Goal: Task Accomplishment & Management: Manage account settings

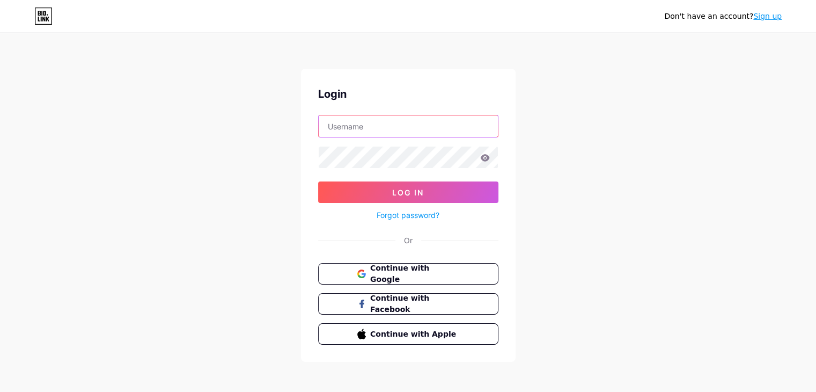
type input "[EMAIL_ADDRESS][DOMAIN_NAME]"
click at [487, 156] on icon at bounding box center [484, 157] width 9 height 7
click at [483, 160] on icon at bounding box center [484, 157] width 9 height 7
click at [489, 158] on icon at bounding box center [485, 158] width 10 height 8
click at [486, 156] on icon at bounding box center [485, 158] width 10 height 8
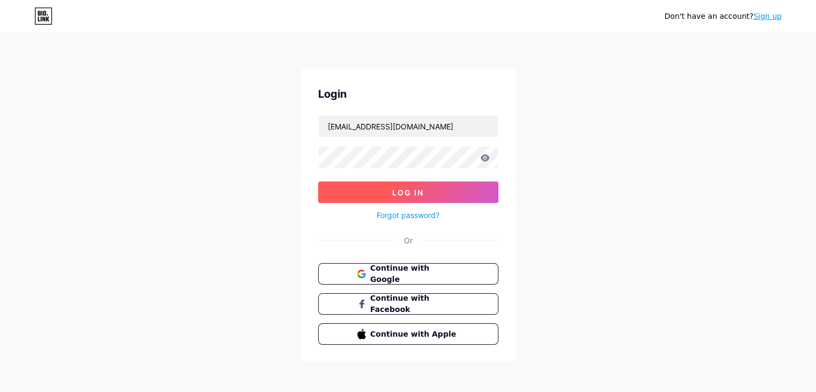
click at [462, 185] on button "Log In" at bounding box center [408, 191] width 180 height 21
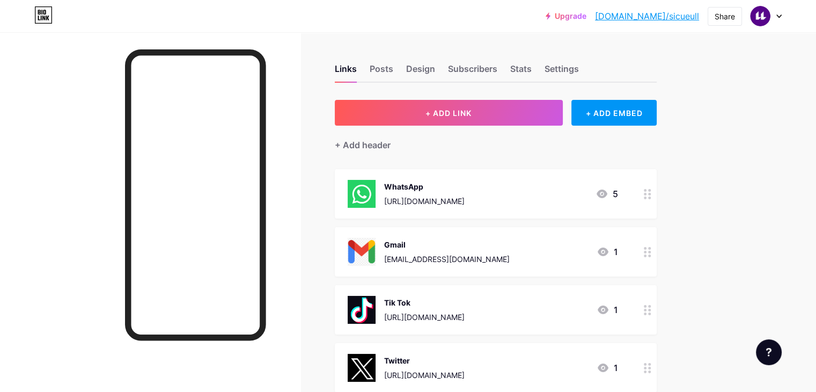
click at [781, 21] on div at bounding box center [766, 15] width 31 height 19
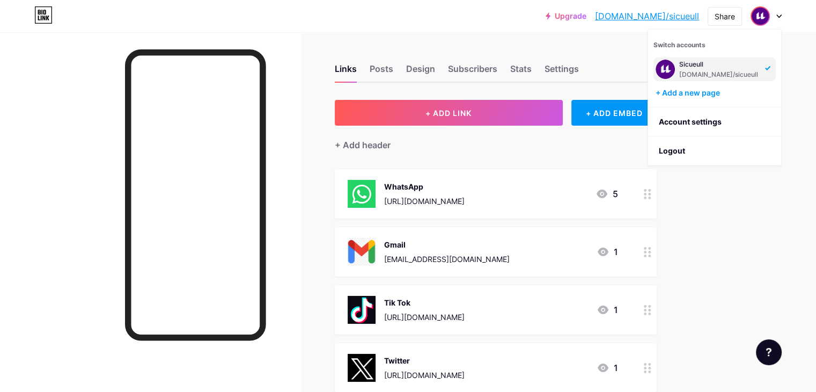
click at [465, 198] on div "[URL][DOMAIN_NAME]" at bounding box center [424, 200] width 80 height 11
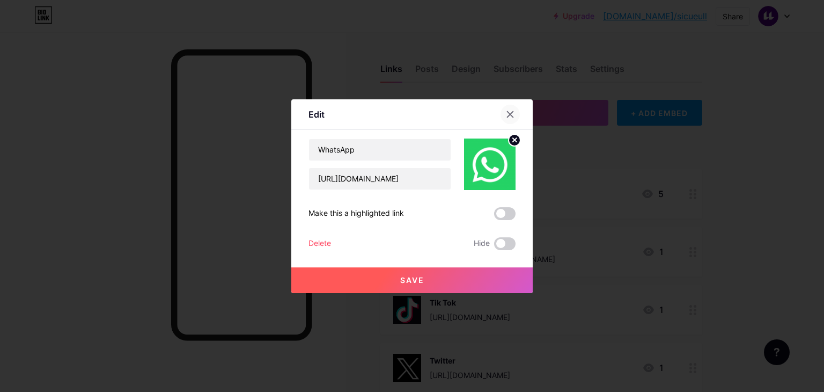
click at [509, 112] on icon at bounding box center [510, 114] width 9 height 9
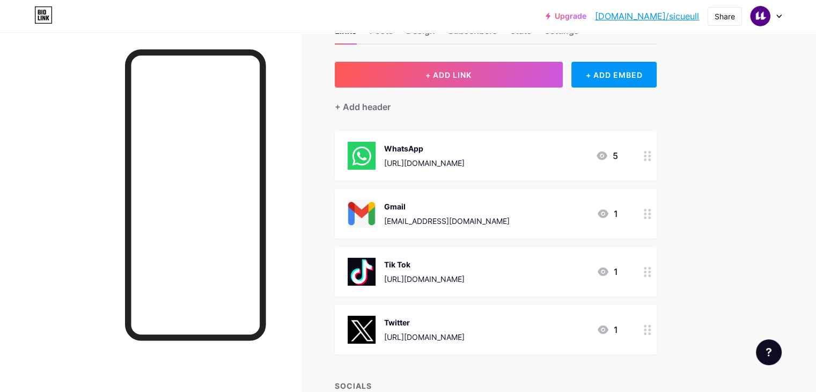
scroll to position [39, 0]
click at [651, 213] on icon at bounding box center [648, 213] width 8 height 10
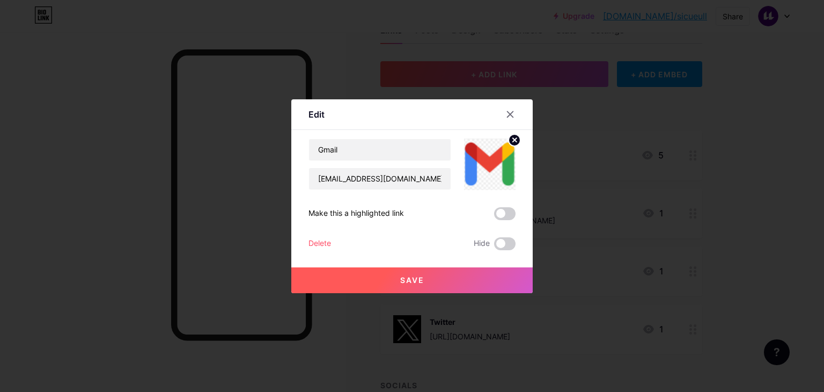
click at [325, 239] on div "Delete" at bounding box center [320, 243] width 23 height 13
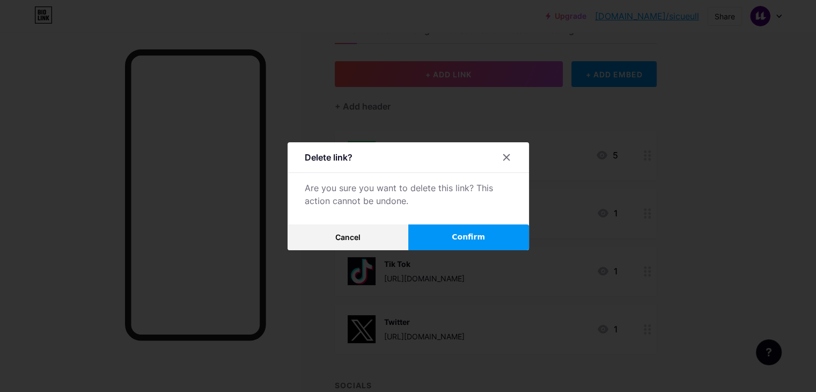
click at [460, 233] on span "Confirm" at bounding box center [468, 236] width 33 height 11
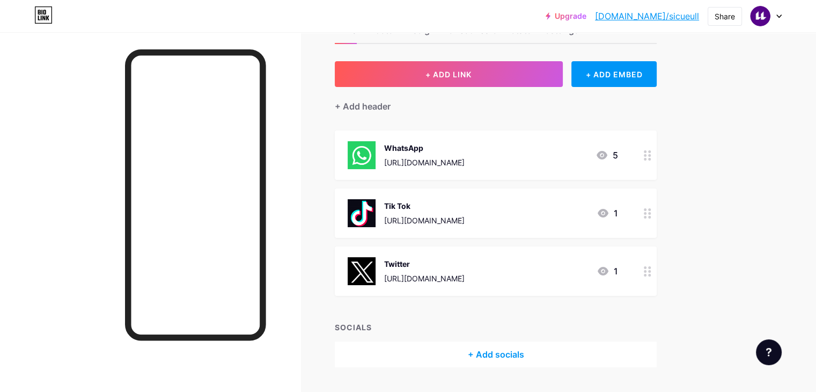
drag, startPoint x: 666, startPoint y: 170, endPoint x: 793, endPoint y: 204, distance: 131.6
click at [793, 204] on div "Upgrade [DOMAIN_NAME]/sicueu... [DOMAIN_NAME]/sicueull Share Switch accounts Si…" at bounding box center [408, 190] width 816 height 459
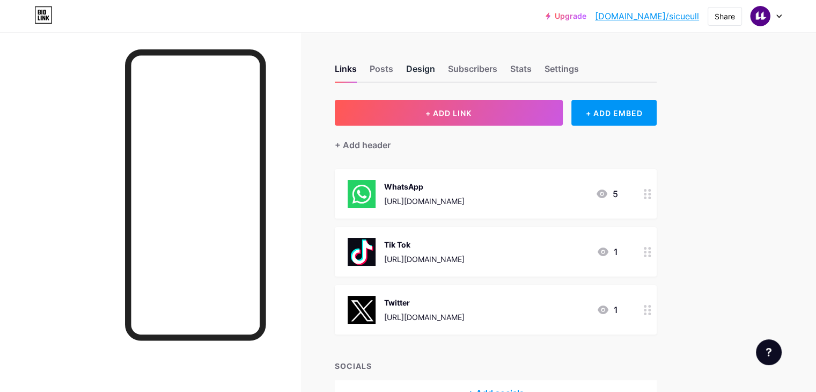
click at [435, 70] on div "Design" at bounding box center [420, 71] width 29 height 19
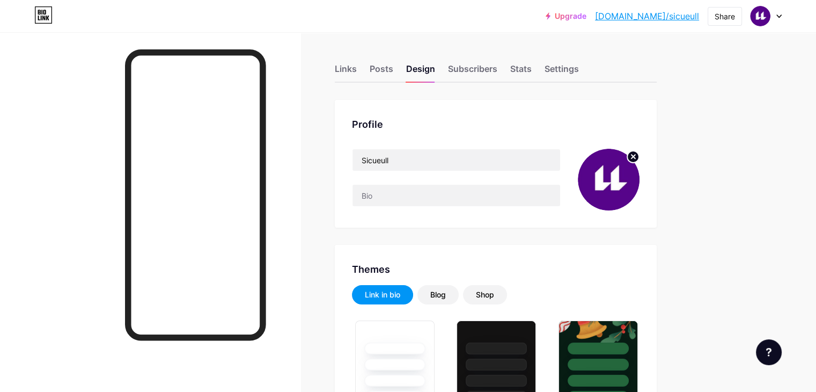
click at [635, 155] on icon at bounding box center [634, 157] width 4 height 4
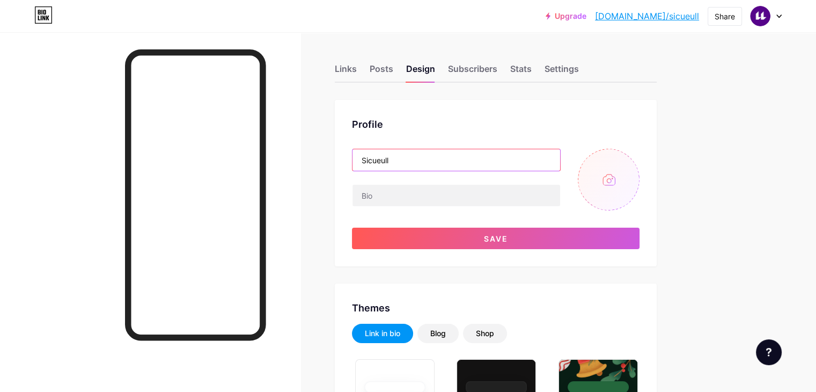
click at [560, 160] on input "Sicueull" at bounding box center [457, 159] width 208 height 21
type input "SicueTenerife"
click at [640, 170] on input "file" at bounding box center [609, 180] width 62 height 62
type input "C:\fakepath\Logo.jpg"
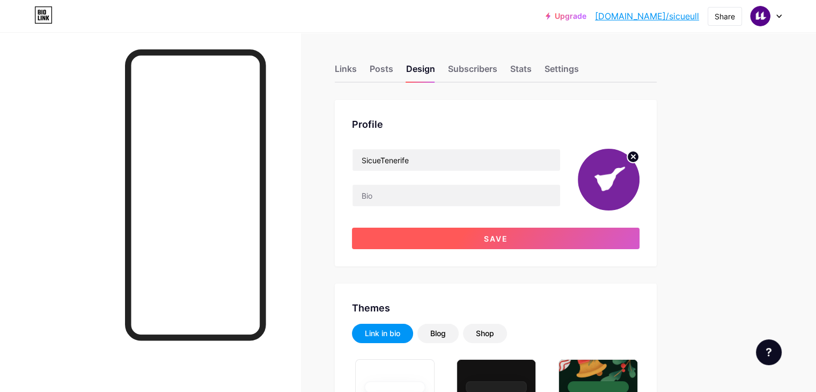
click at [517, 241] on button "Save" at bounding box center [496, 238] width 288 height 21
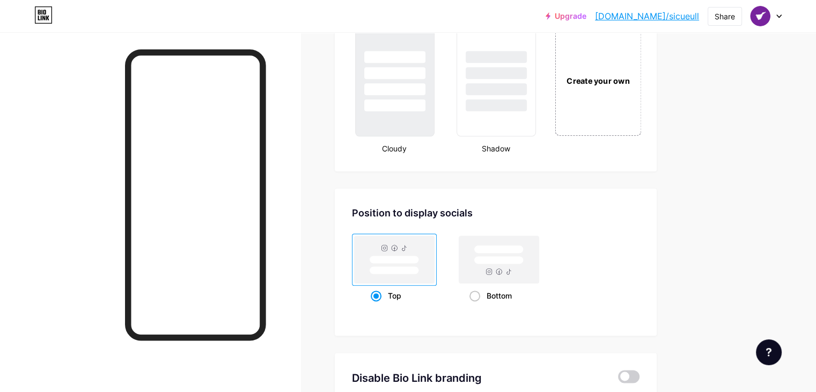
scroll to position [1278, 0]
click at [624, 102] on div "Create your own" at bounding box center [598, 81] width 86 height 111
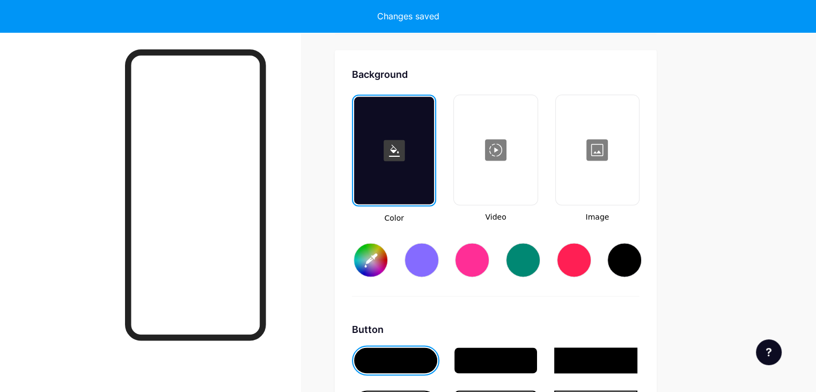
type input "#ffffff"
type input "#000000"
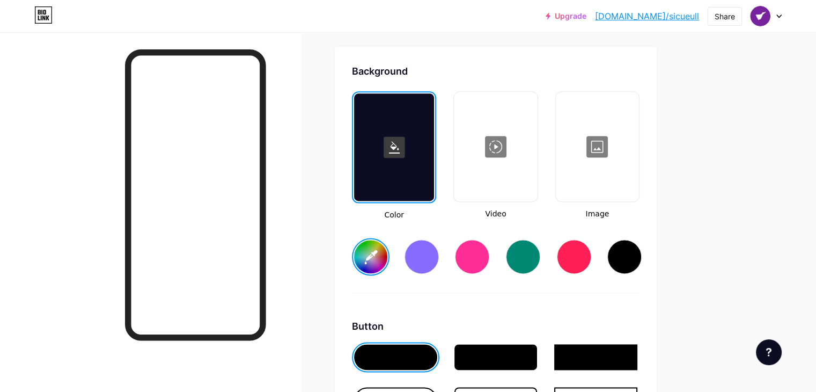
click at [439, 243] on div at bounding box center [422, 256] width 34 height 34
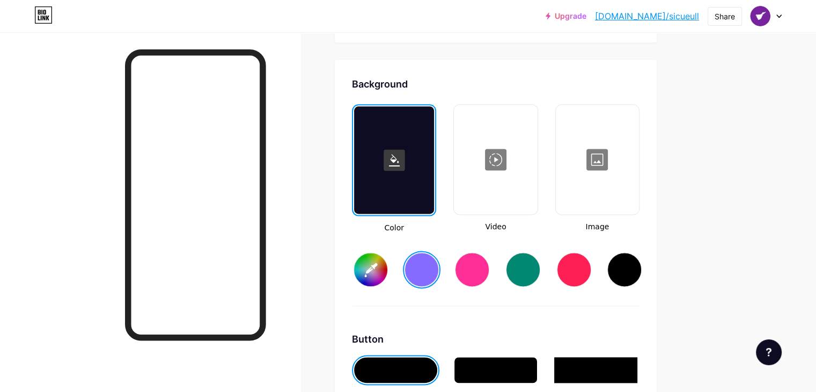
scroll to position [1408, 0]
click at [536, 126] on div at bounding box center [495, 159] width 81 height 107
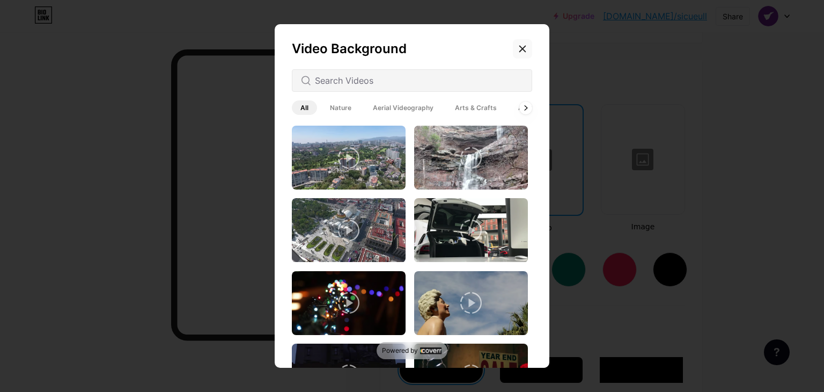
click at [520, 47] on icon at bounding box center [523, 49] width 6 height 6
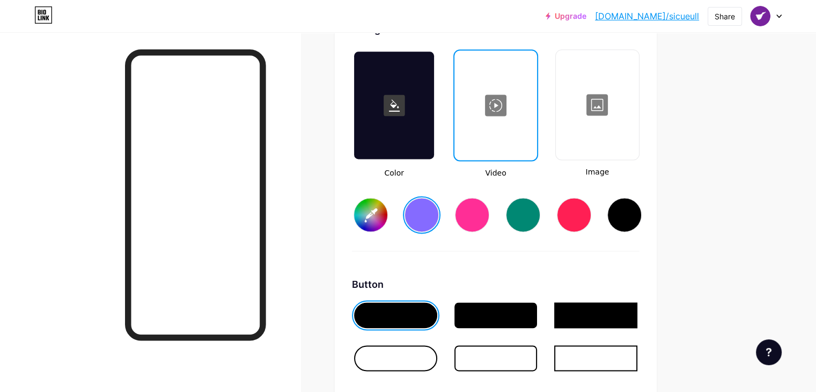
scroll to position [1524, 0]
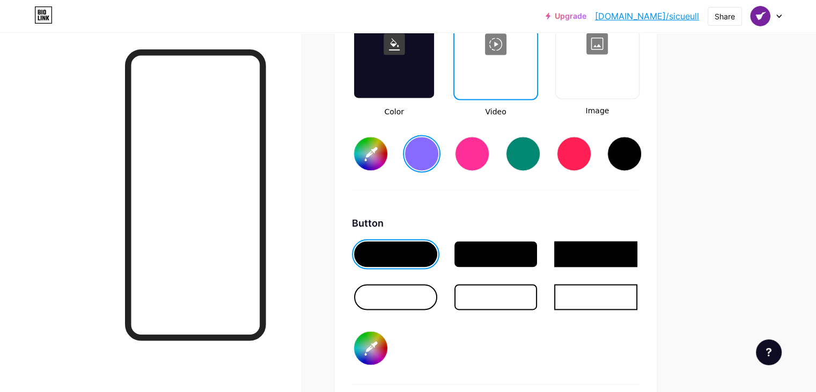
click at [437, 295] on div at bounding box center [395, 297] width 83 height 26
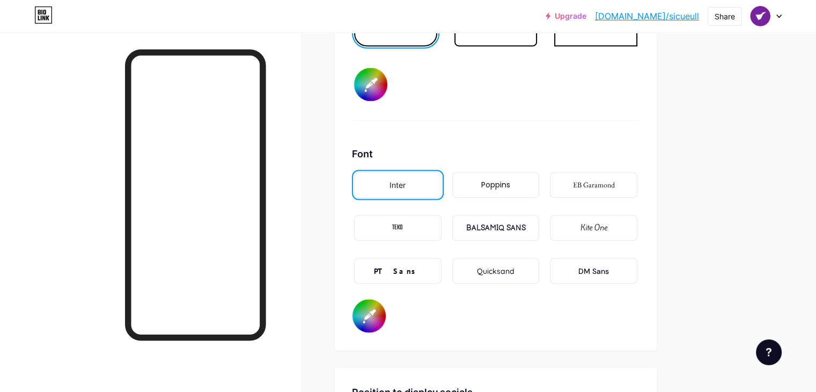
scroll to position [1793, 0]
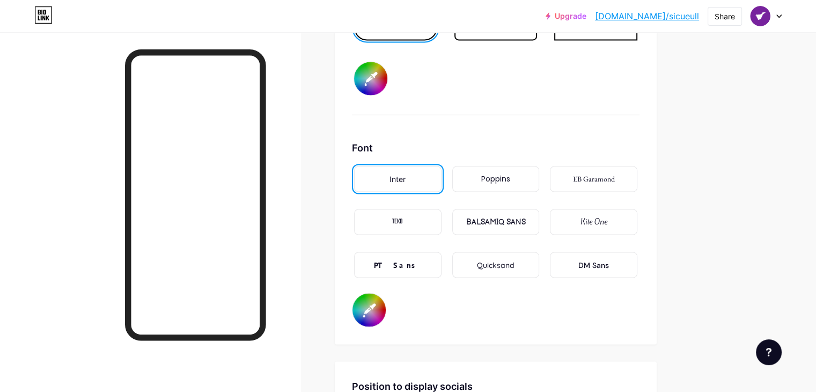
click at [510, 175] on div "Poppins" at bounding box center [495, 178] width 29 height 11
click at [438, 166] on div "Inter" at bounding box center [397, 179] width 87 height 26
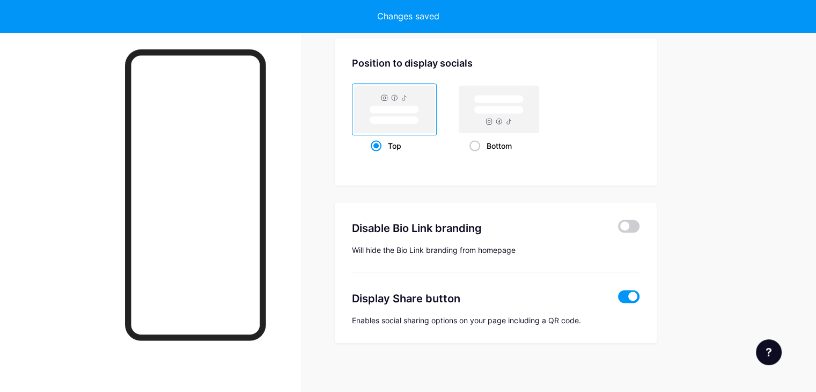
type input "#856bff"
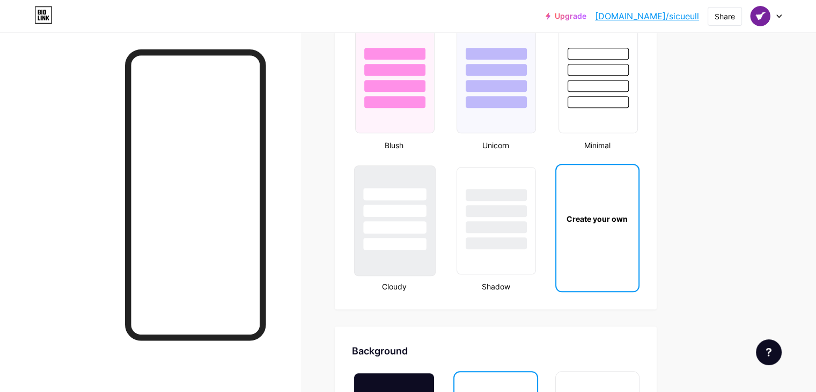
scroll to position [1142, 0]
click at [426, 191] on div at bounding box center [394, 193] width 63 height 12
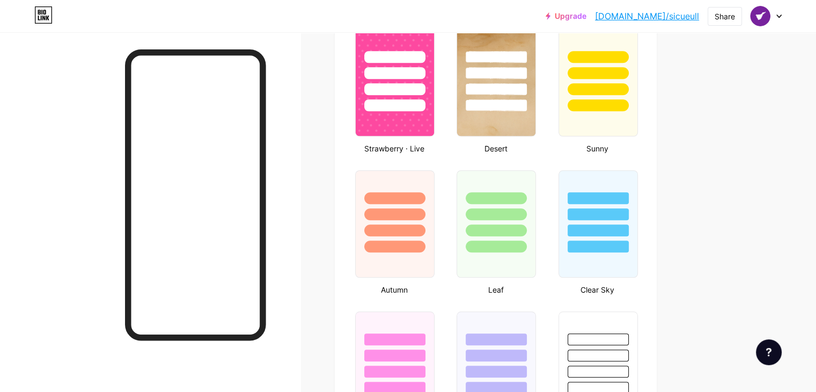
scroll to position [947, 0]
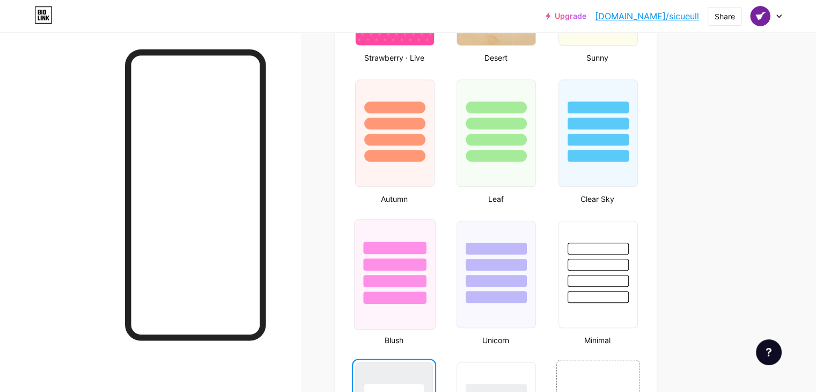
click at [421, 275] on div at bounding box center [394, 281] width 63 height 12
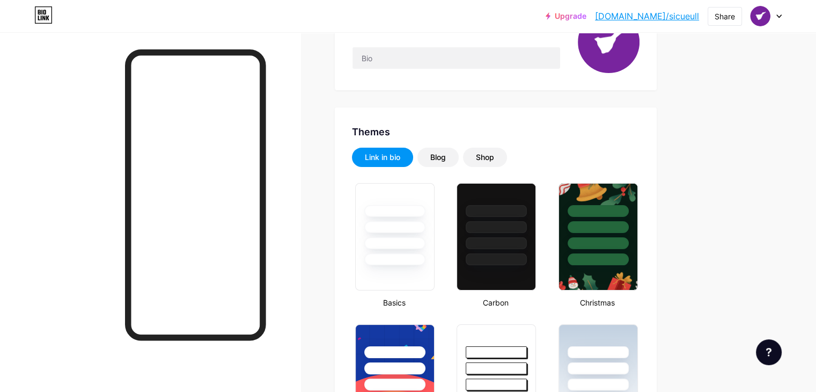
scroll to position [137, 0]
click at [446, 155] on div "Blog" at bounding box center [438, 157] width 16 height 11
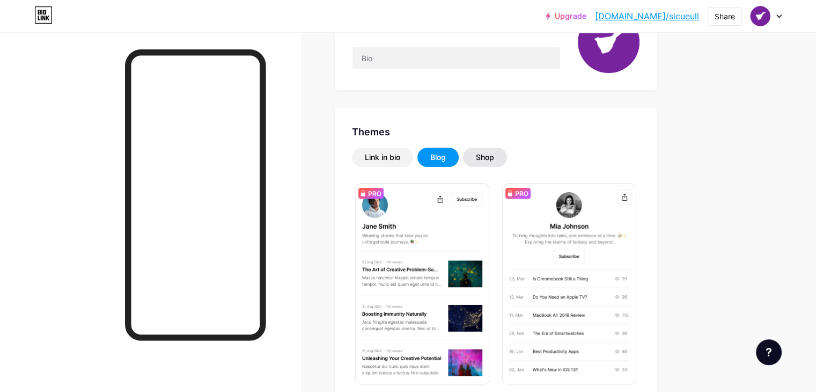
click at [494, 160] on div "Shop" at bounding box center [485, 157] width 18 height 11
click at [494, 156] on div "Shop" at bounding box center [485, 157] width 18 height 11
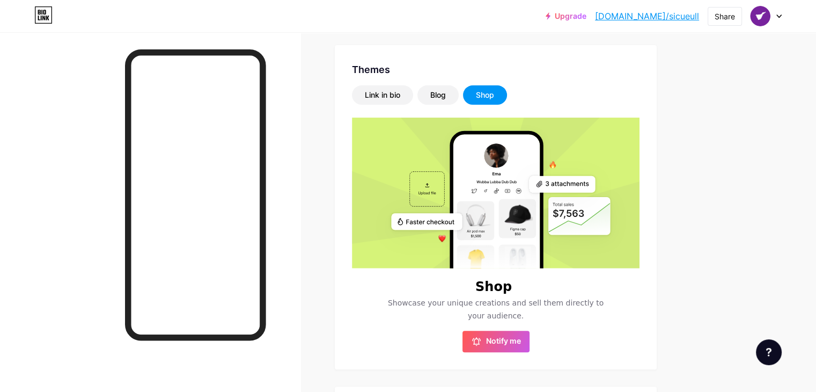
scroll to position [193, 0]
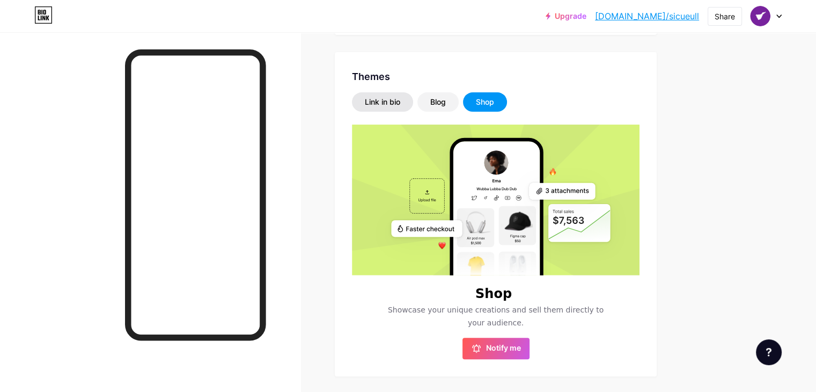
click at [400, 97] on div "Link in bio" at bounding box center [382, 102] width 35 height 11
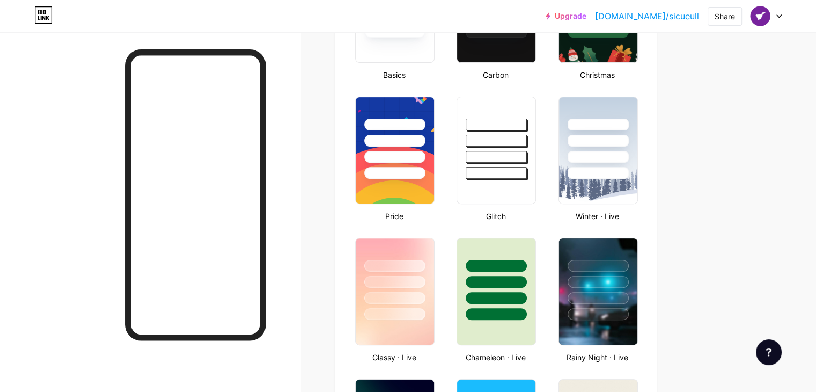
scroll to position [367, 0]
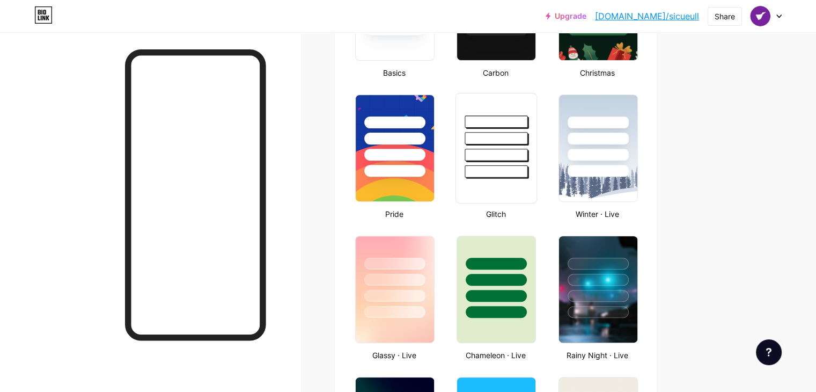
click at [528, 153] on div at bounding box center [496, 155] width 63 height 12
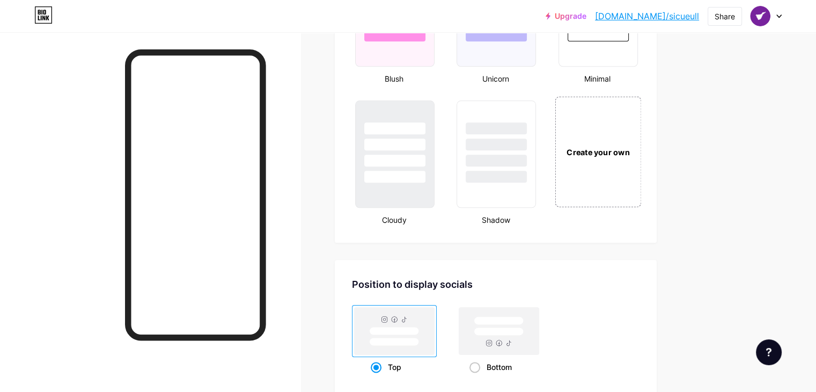
scroll to position [1207, 0]
click at [641, 116] on div "Create your own" at bounding box center [598, 152] width 86 height 111
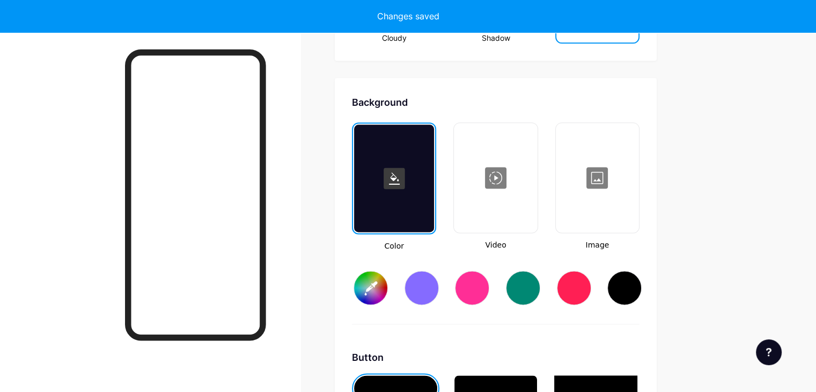
scroll to position [1423, 0]
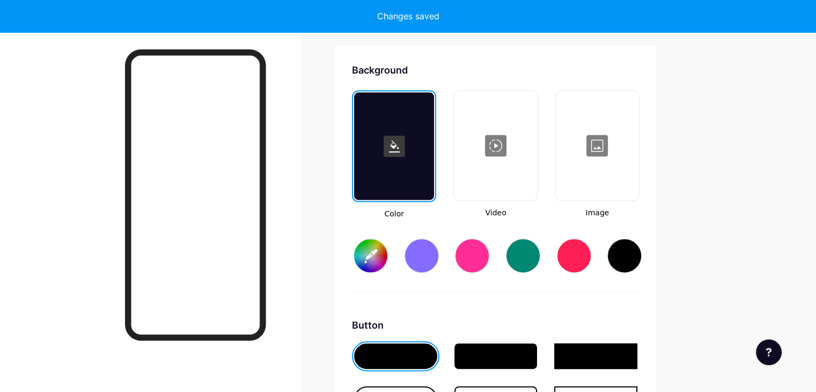
type input "#ffffff"
type input "#000000"
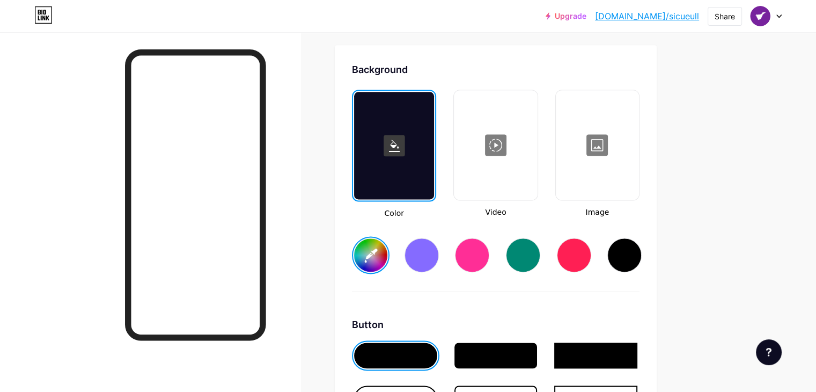
click at [638, 159] on div at bounding box center [597, 144] width 81 height 107
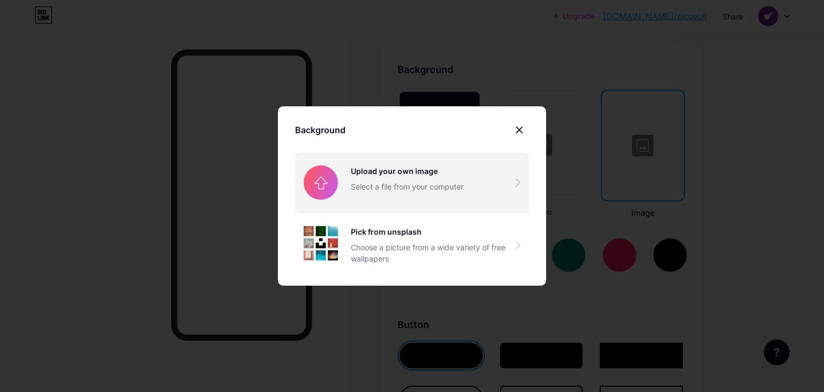
click at [421, 175] on input "file" at bounding box center [412, 182] width 234 height 60
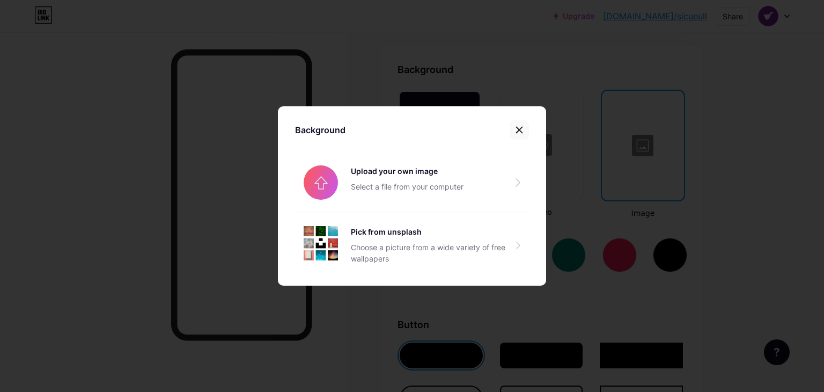
click at [520, 128] on icon at bounding box center [519, 130] width 9 height 9
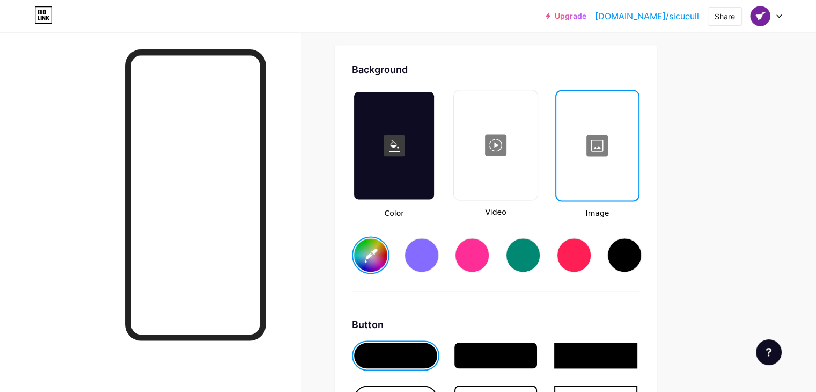
click at [638, 145] on div at bounding box center [598, 145] width 80 height 107
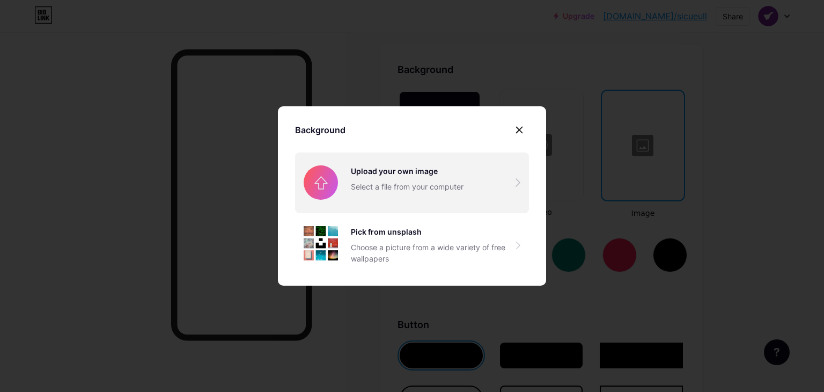
click at [386, 177] on input "file" at bounding box center [412, 182] width 234 height 60
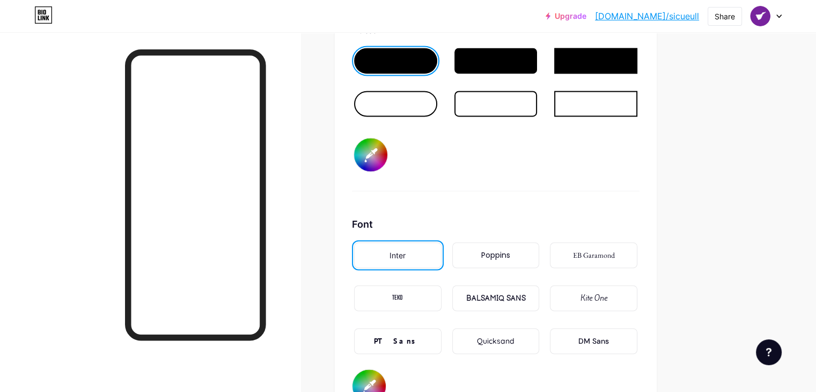
scroll to position [1665, 0]
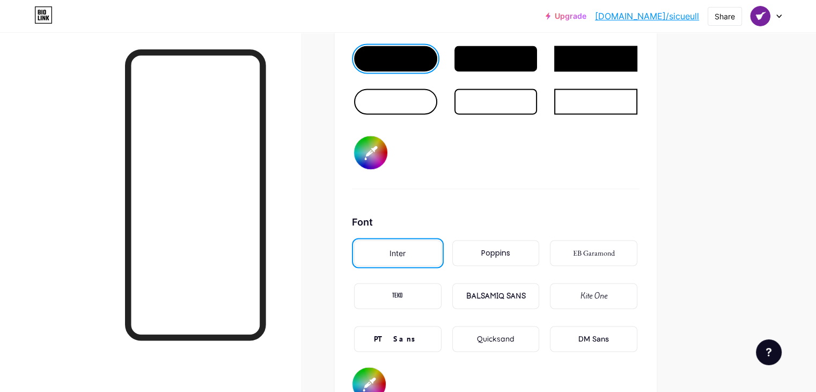
click at [387, 142] on input "#000000" at bounding box center [370, 152] width 33 height 33
click at [585, 215] on div "Font" at bounding box center [496, 222] width 288 height 14
click at [510, 247] on div "Poppins" at bounding box center [495, 252] width 29 height 11
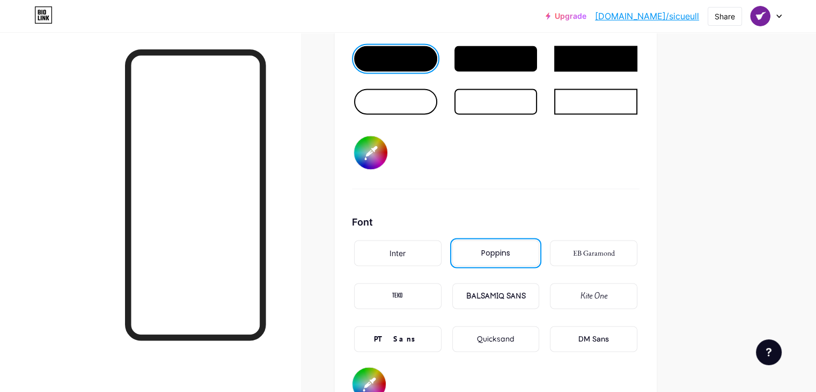
click at [433, 287] on div "TEKO" at bounding box center [397, 296] width 87 height 26
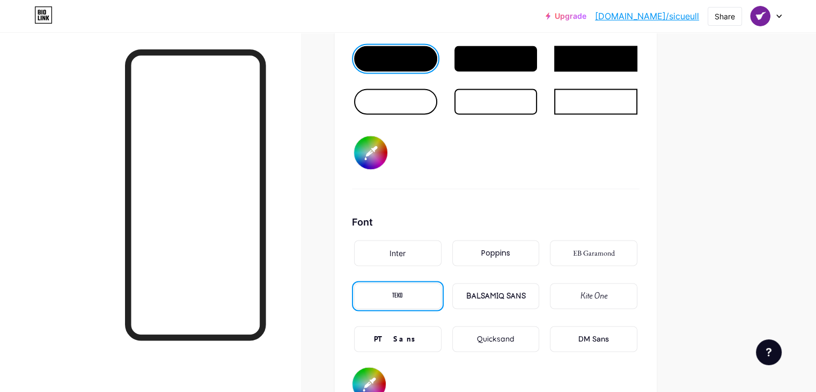
click at [442, 254] on div "Inter" at bounding box center [397, 253] width 87 height 26
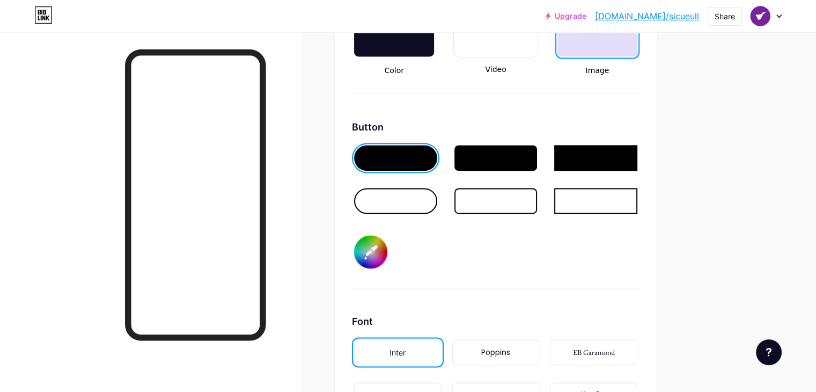
scroll to position [1566, 0]
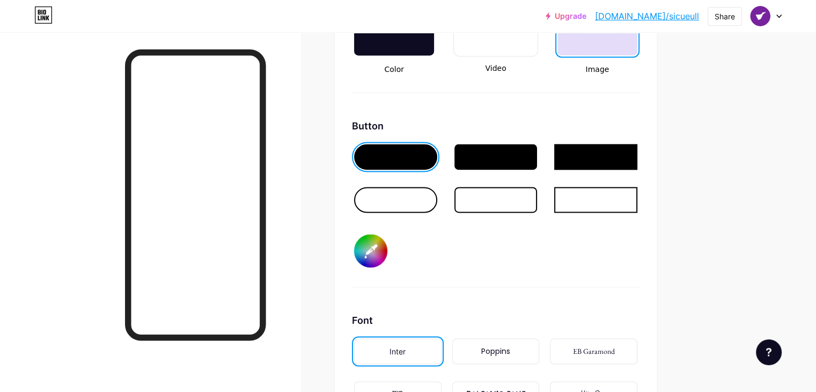
click at [387, 248] on input "#000000" at bounding box center [370, 250] width 33 height 33
click at [387, 244] on input "#ffffff" at bounding box center [370, 250] width 33 height 33
click at [387, 247] on input "#ffffff" at bounding box center [370, 250] width 33 height 33
type input "#7e239f"
click at [640, 58] on div "Image" at bounding box center [597, 10] width 84 height 129
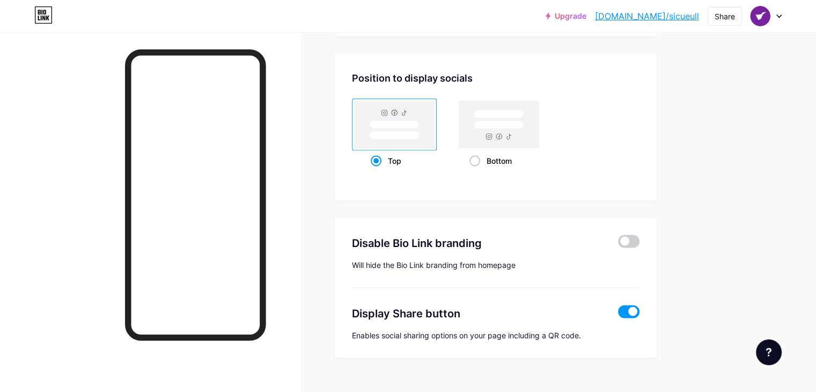
scroll to position [2062, 0]
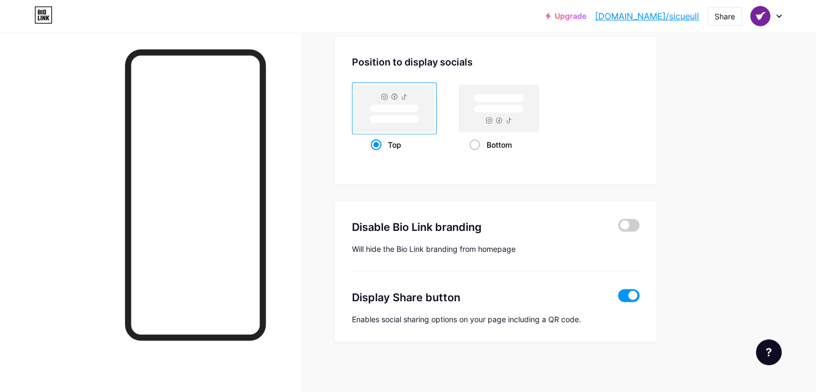
click at [779, 17] on icon at bounding box center [779, 16] width 5 height 4
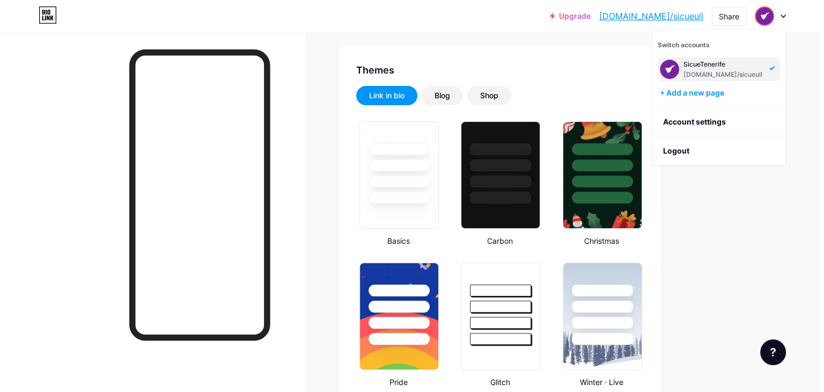
scroll to position [0, 0]
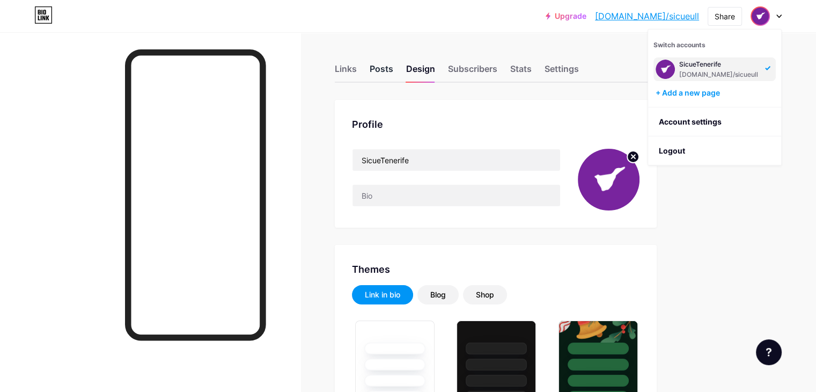
drag, startPoint x: 502, startPoint y: 198, endPoint x: 417, endPoint y: 63, distance: 159.6
click at [393, 63] on div "Posts" at bounding box center [382, 71] width 24 height 19
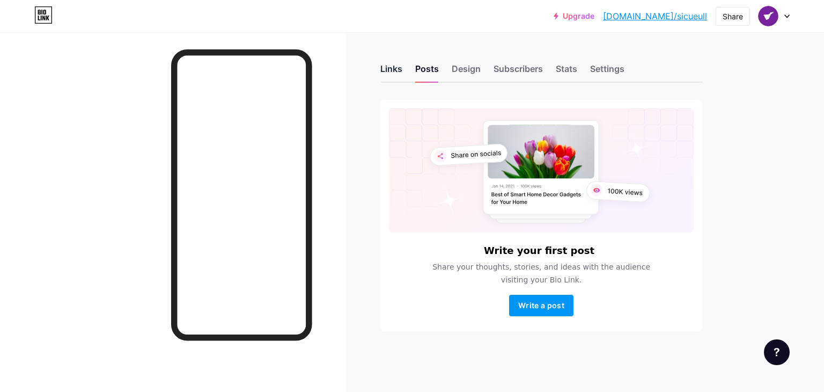
click at [387, 71] on div "Links" at bounding box center [391, 71] width 22 height 19
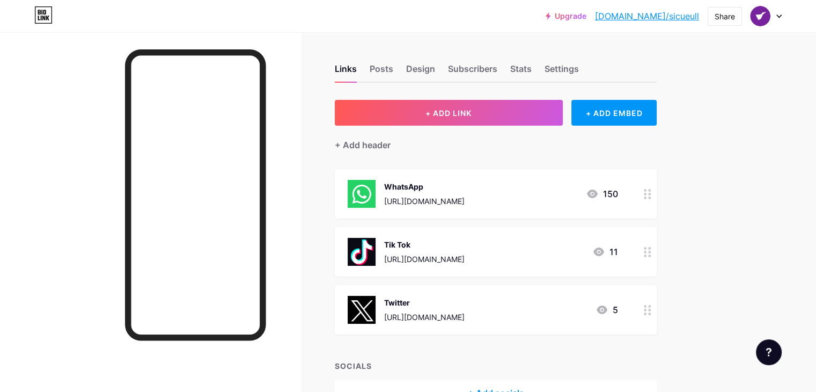
click at [657, 249] on div at bounding box center [648, 251] width 18 height 49
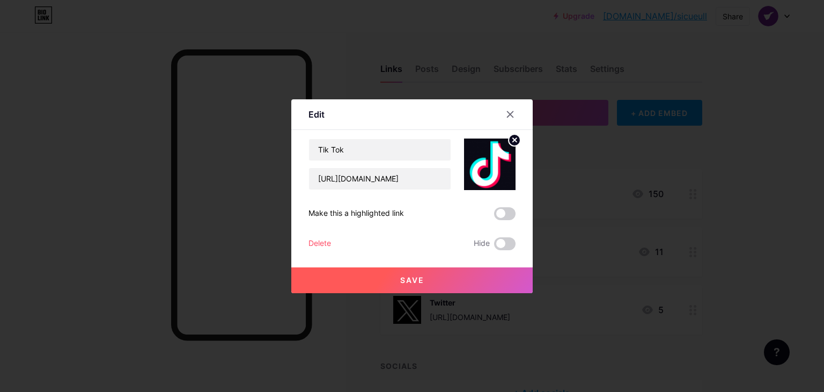
click at [328, 243] on div "Delete" at bounding box center [320, 243] width 23 height 13
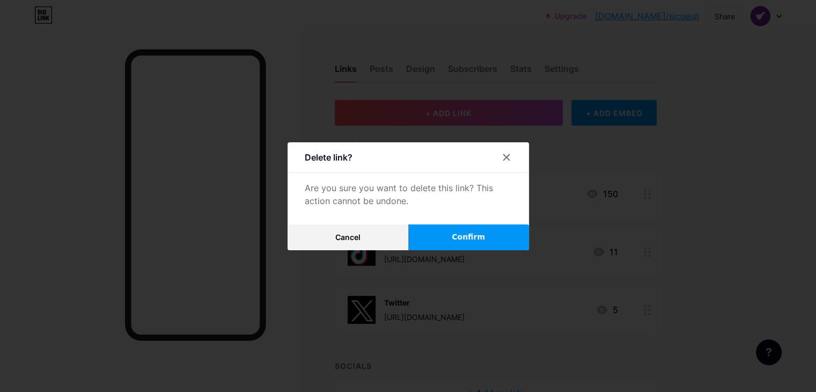
click at [437, 240] on button "Confirm" at bounding box center [468, 237] width 121 height 26
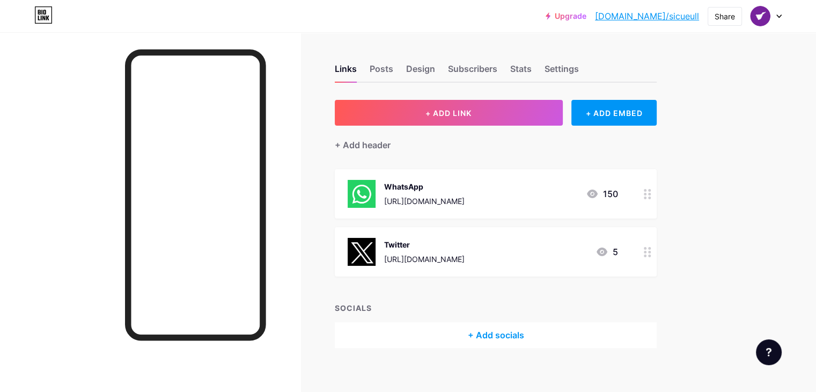
click at [651, 252] on icon at bounding box center [648, 252] width 8 height 10
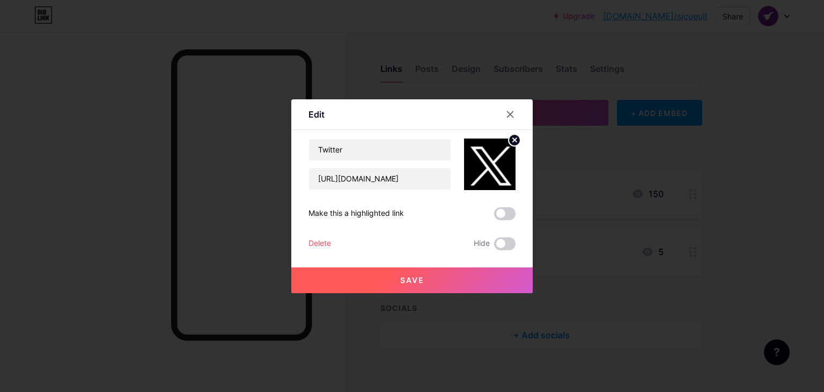
click at [309, 241] on div "Delete" at bounding box center [320, 243] width 23 height 13
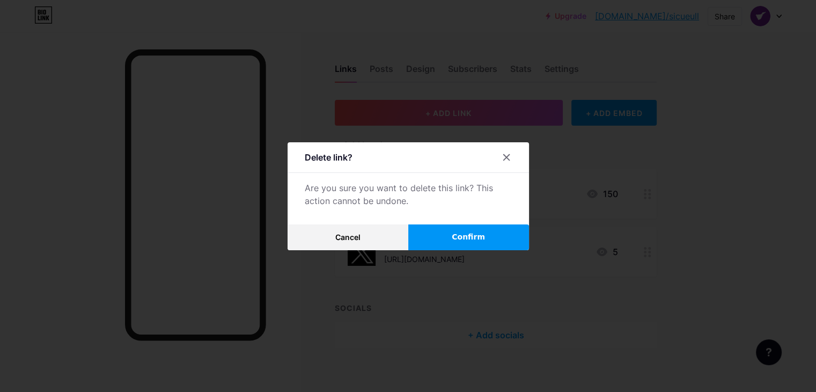
click at [443, 239] on button "Confirm" at bounding box center [468, 237] width 121 height 26
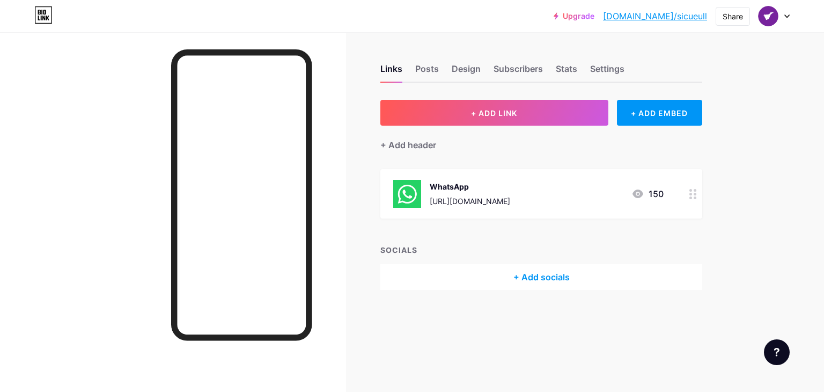
click at [544, 282] on div "+ Add socials" at bounding box center [541, 277] width 322 height 26
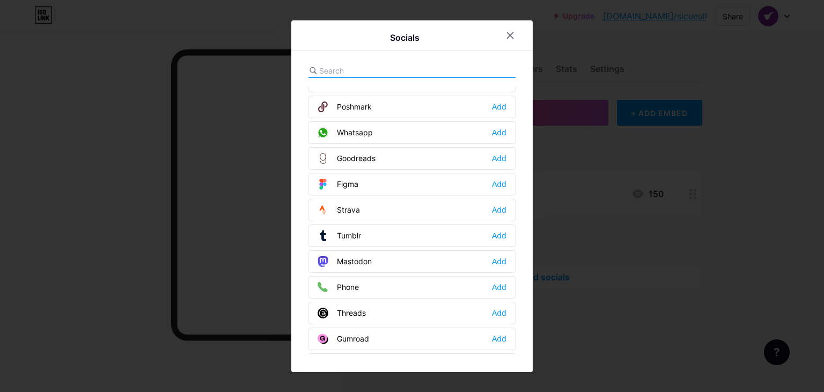
scroll to position [957, 0]
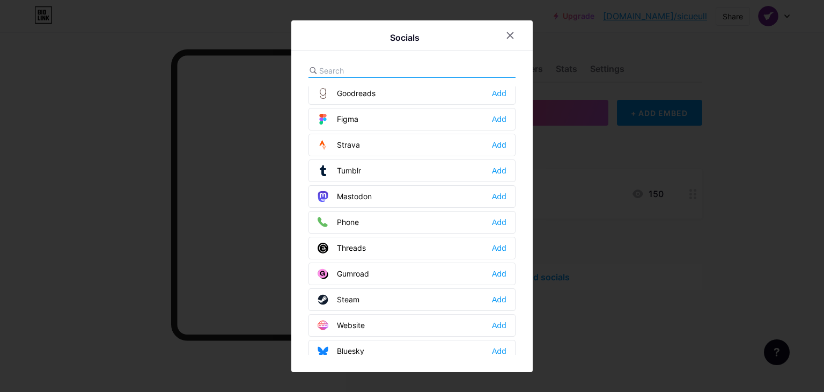
click at [377, 71] on input "text" at bounding box center [378, 70] width 119 height 11
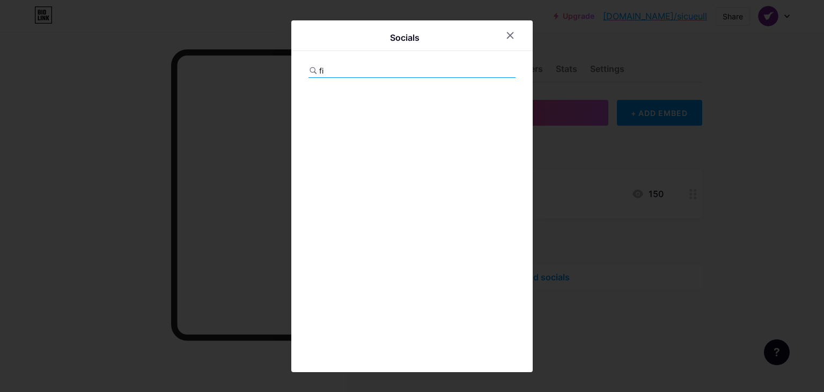
type input "f"
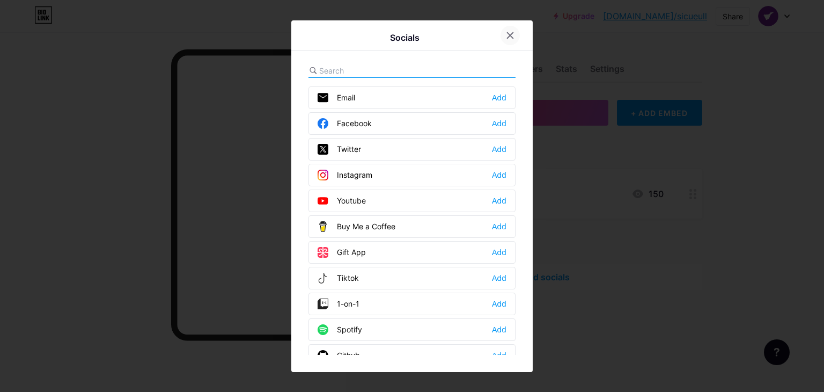
click at [516, 37] on div at bounding box center [510, 35] width 19 height 19
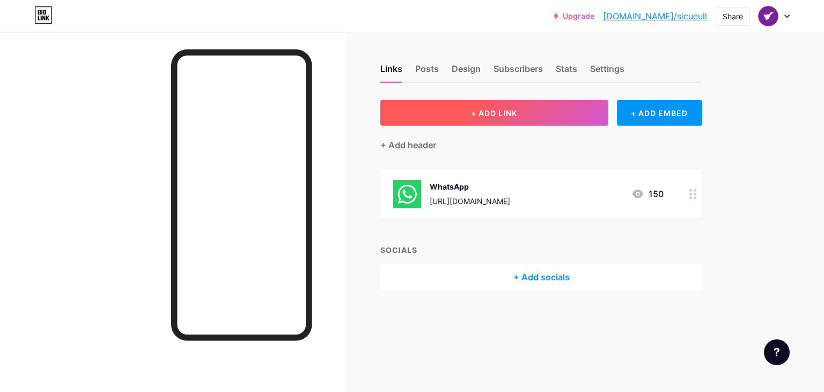
click at [550, 123] on button "+ ADD LINK" at bounding box center [494, 113] width 228 height 26
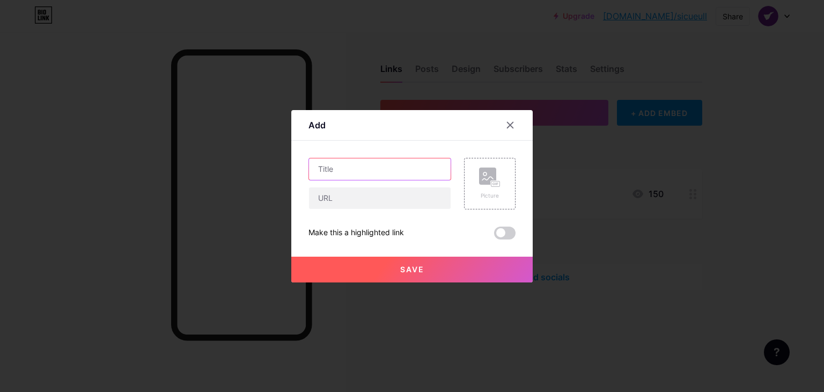
click at [361, 168] on input "text" at bounding box center [380, 168] width 142 height 21
type input "TARDEO"
click at [348, 200] on input "text" at bounding box center [380, 197] width 142 height 21
paste input "[URL][DOMAIN_NAME][PERSON_NAME]"
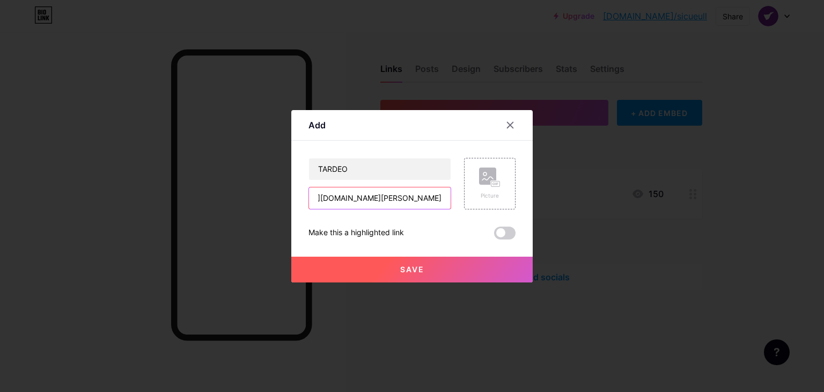
type input "[URL][DOMAIN_NAME][PERSON_NAME]"
click at [451, 264] on button "Save" at bounding box center [411, 270] width 241 height 26
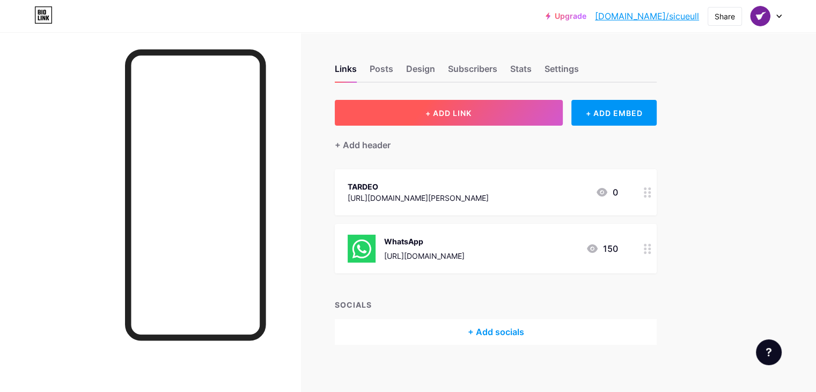
click at [517, 104] on button "+ ADD LINK" at bounding box center [449, 113] width 228 height 26
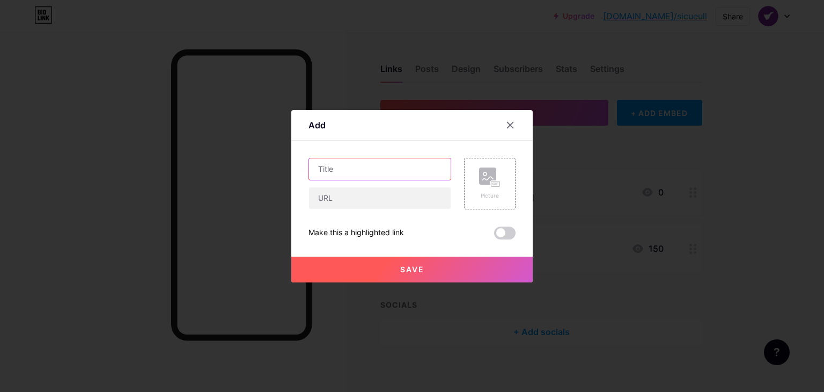
click at [333, 170] on input "text" at bounding box center [380, 168] width 142 height 21
type input "FIESTA"
click at [340, 195] on input "text" at bounding box center [380, 197] width 142 height 21
paste input "[URL][DOMAIN_NAME]"
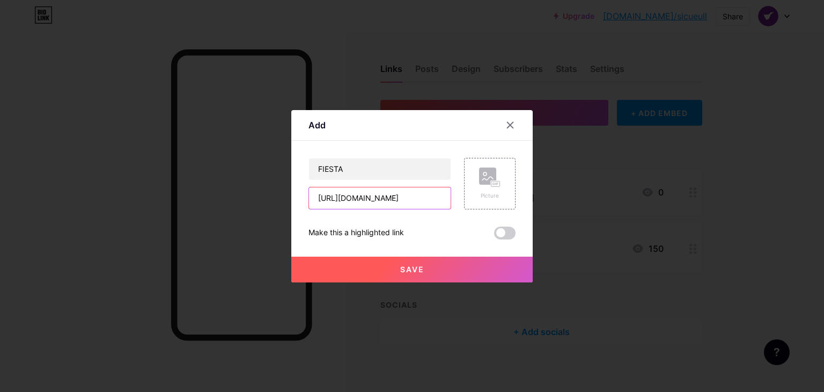
type input "[URL][DOMAIN_NAME]"
click at [416, 267] on span "Save" at bounding box center [412, 269] width 24 height 9
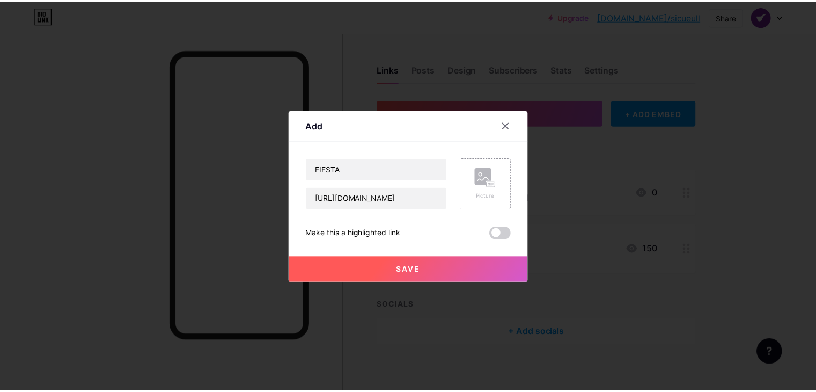
scroll to position [0, 0]
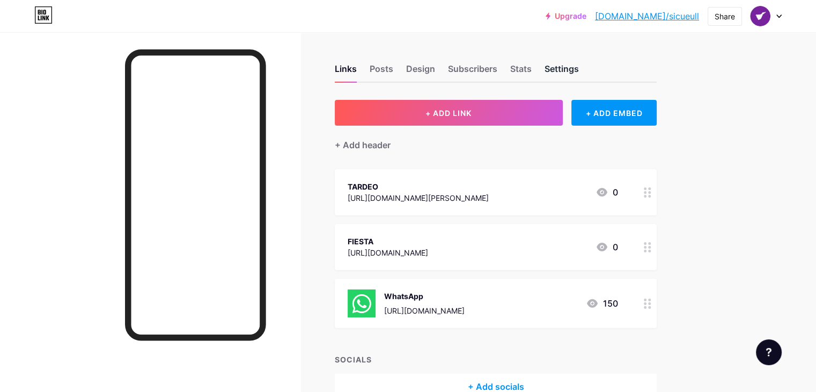
click at [579, 70] on div "Settings" at bounding box center [562, 71] width 34 height 19
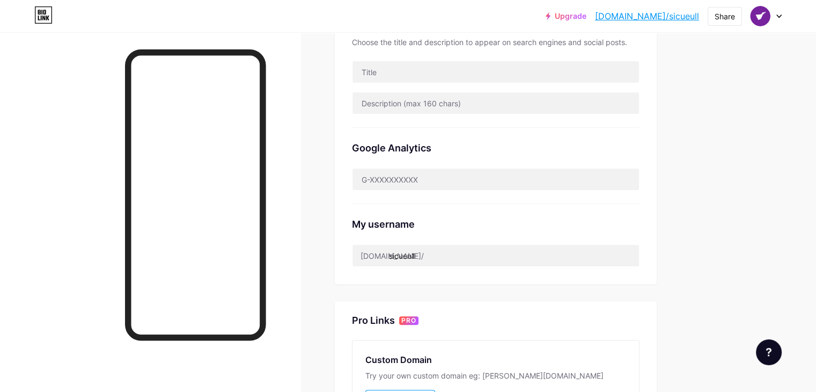
scroll to position [255, 0]
click at [469, 254] on input "sicueull" at bounding box center [496, 254] width 287 height 21
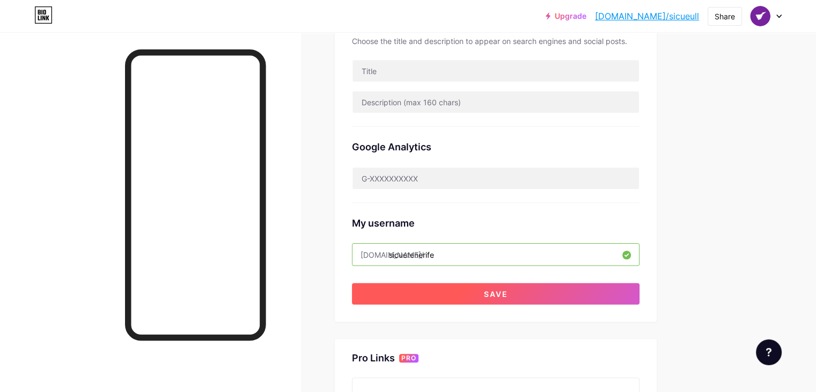
type input "sicuetenerife"
click at [494, 289] on button "Save" at bounding box center [496, 293] width 288 height 21
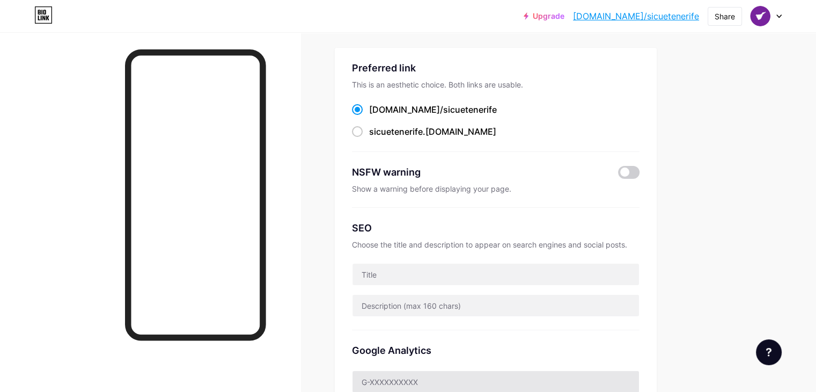
scroll to position [0, 0]
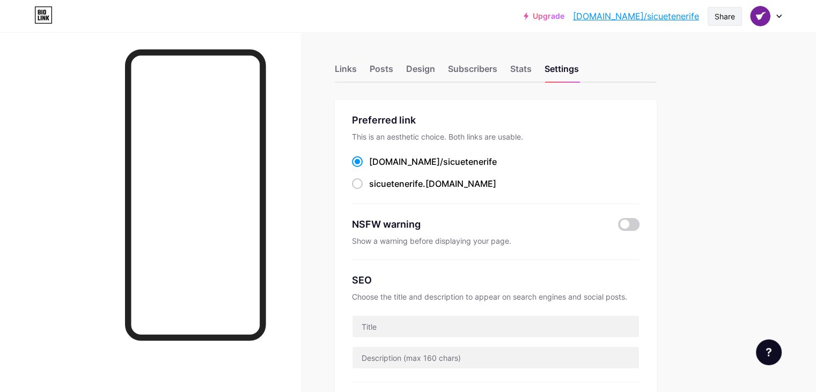
click at [719, 16] on div "Share" at bounding box center [725, 16] width 20 height 11
click at [664, 57] on div "Copy link" at bounding box center [662, 55] width 160 height 26
